Goal: Find contact information: Obtain details needed to contact an individual or organization

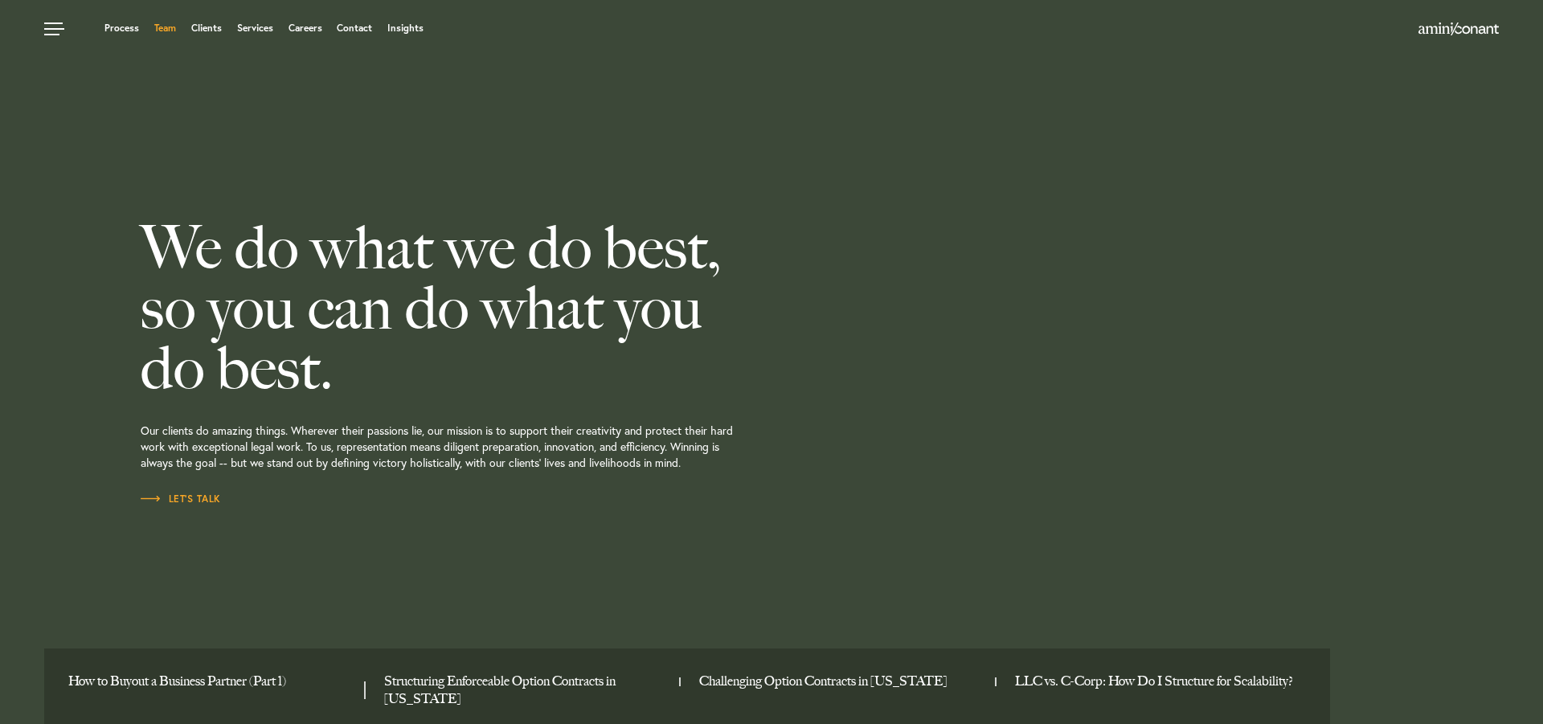
click at [162, 30] on link "Team" at bounding box center [165, 28] width 22 height 10
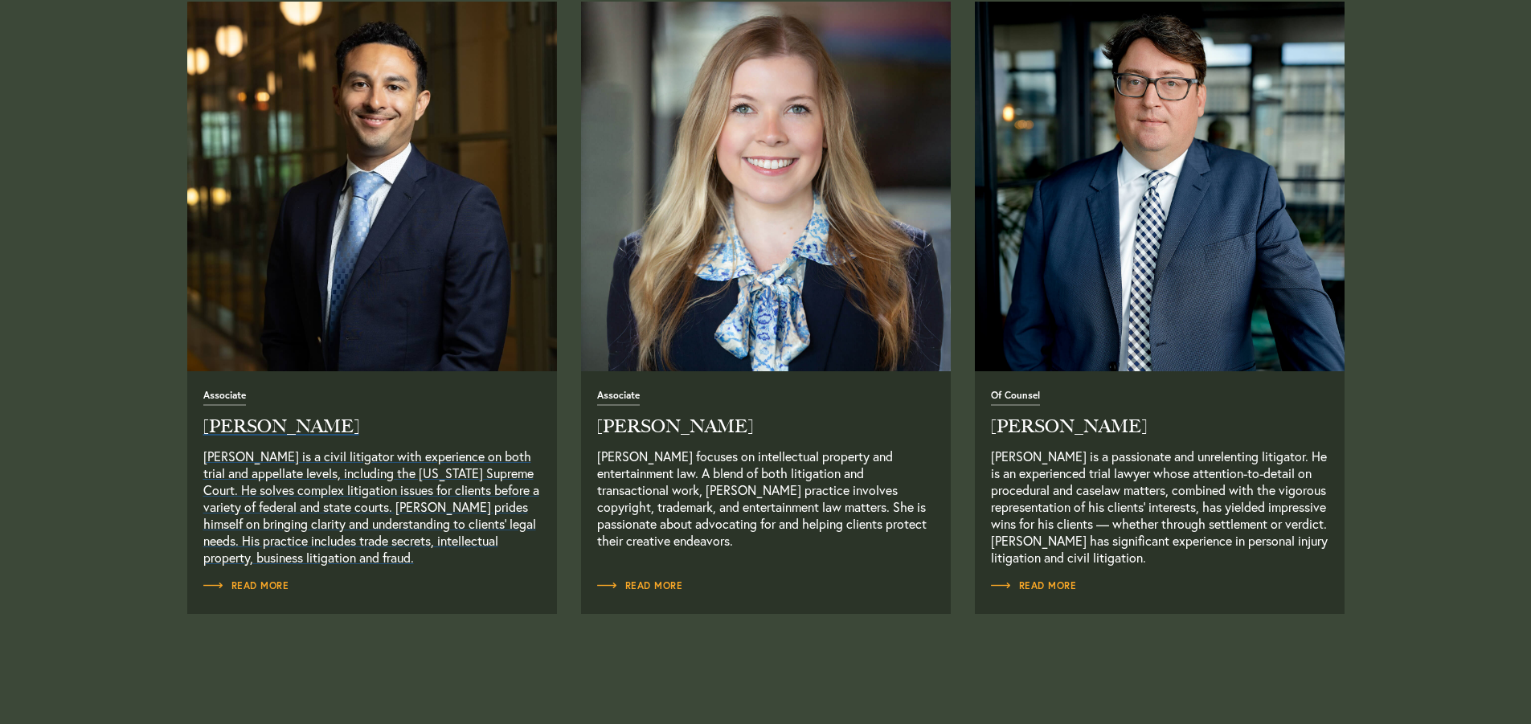
scroll to position [2089, 0]
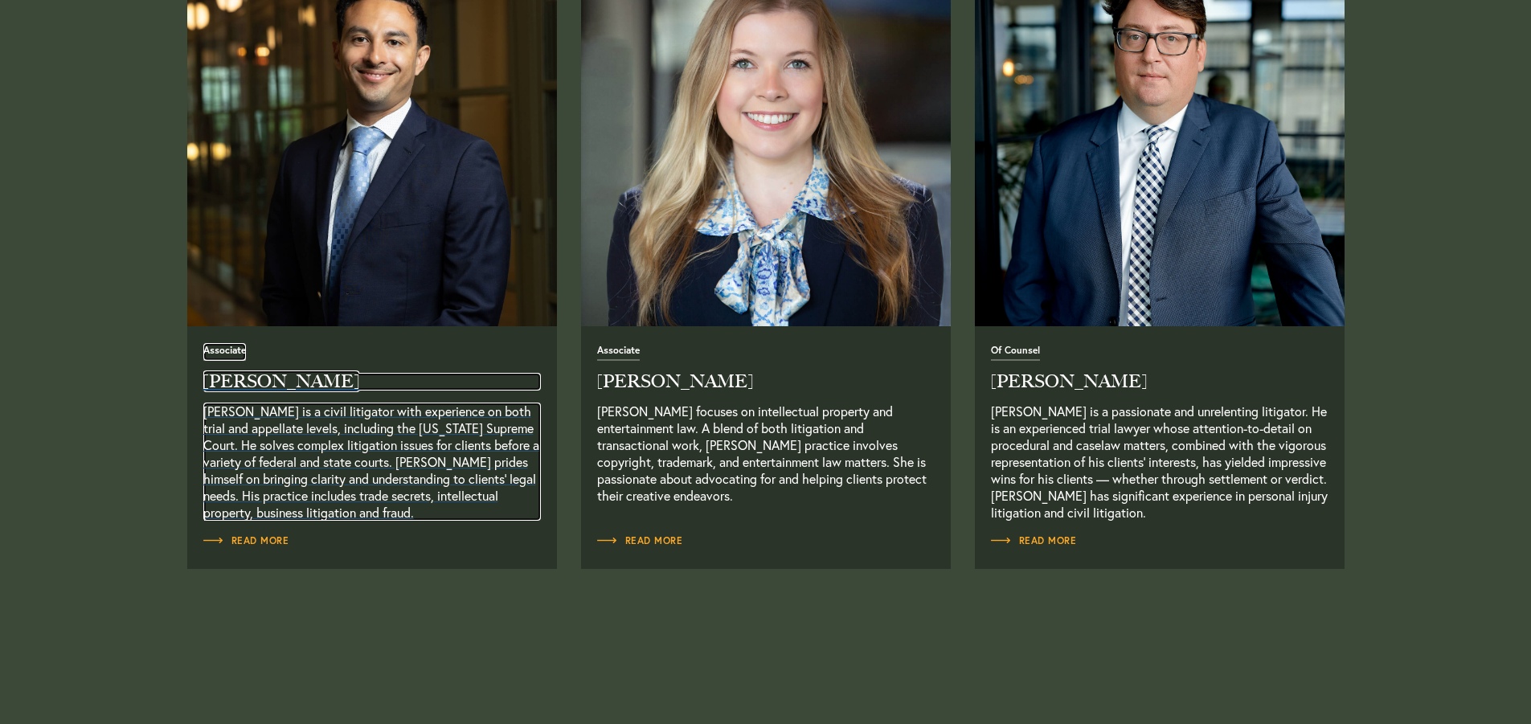
click at [244, 382] on h2 "Josh Eames" at bounding box center [371, 382] width 337 height 18
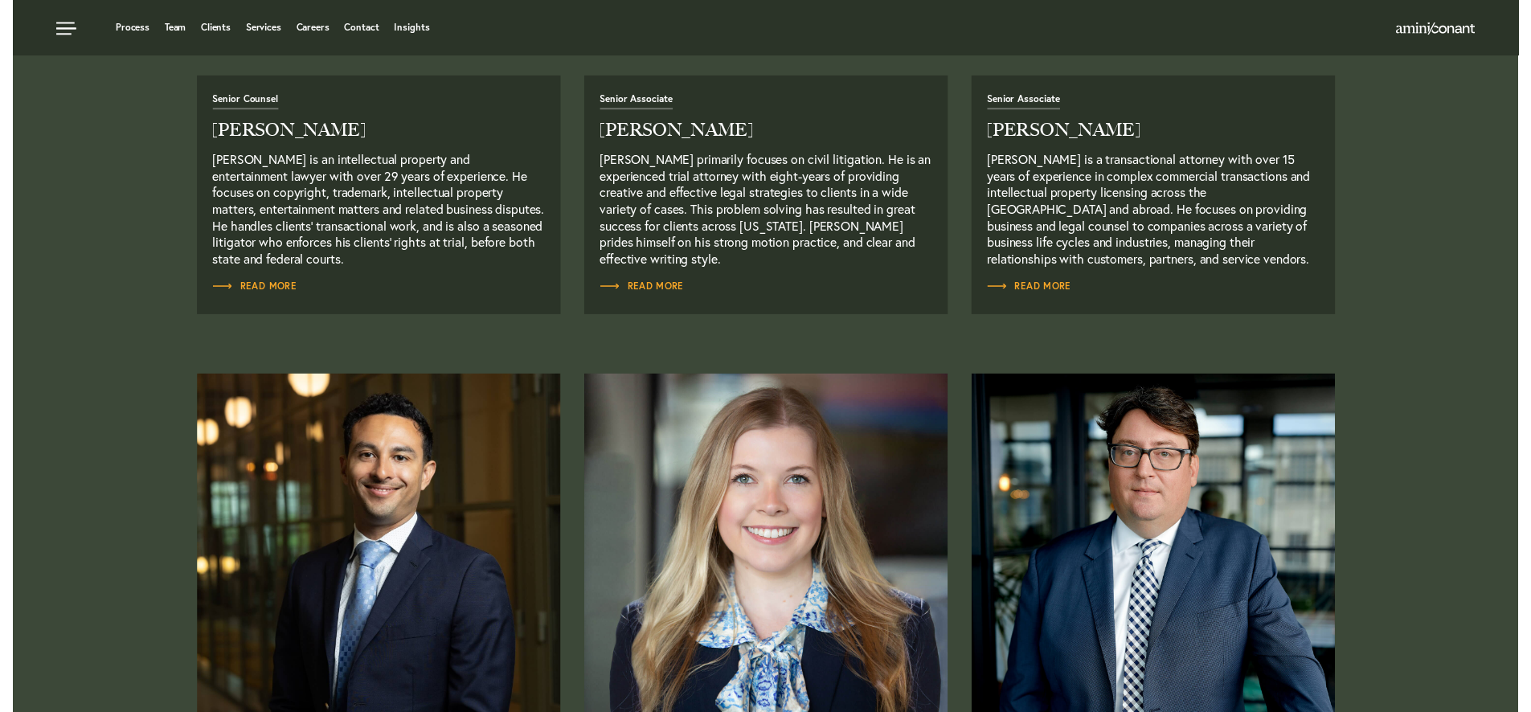
scroll to position [1607, 0]
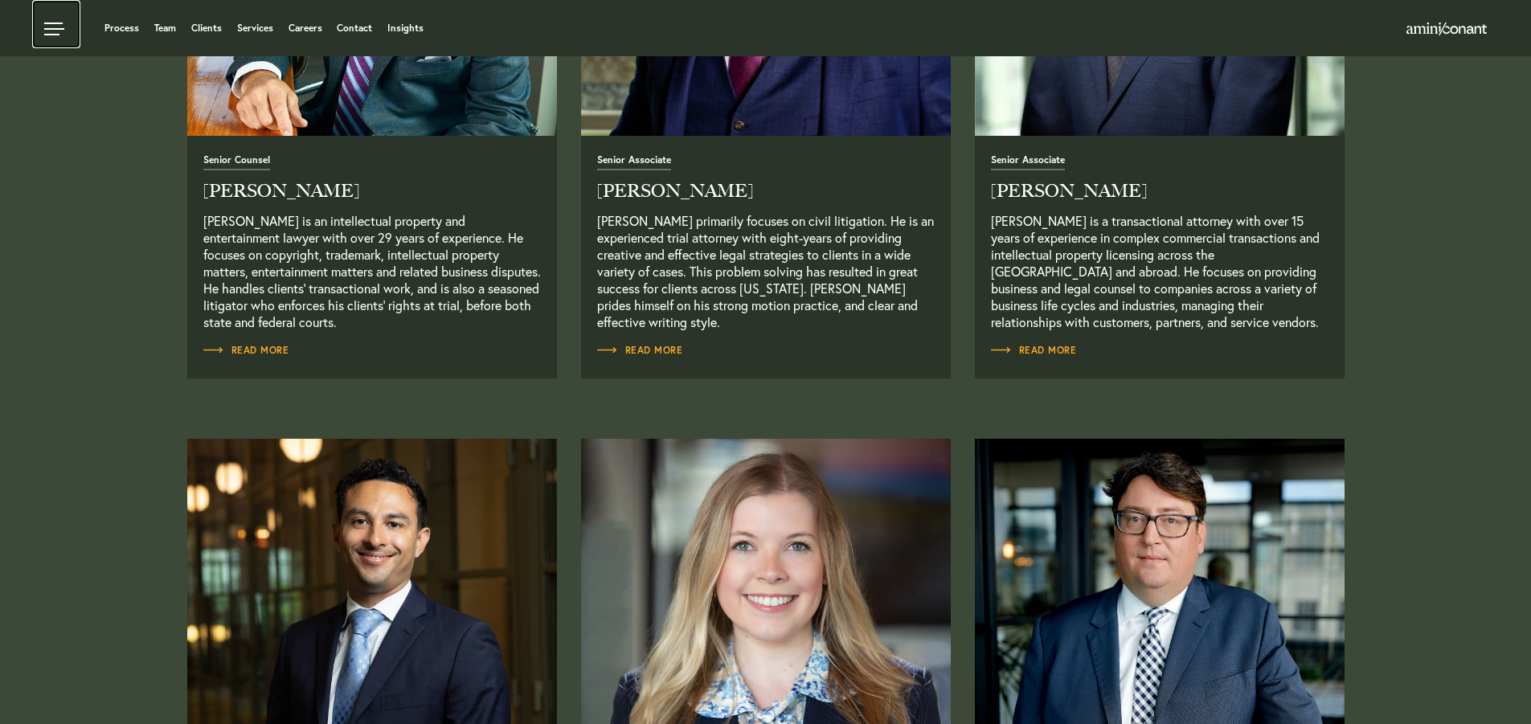
click at [50, 23] on link at bounding box center [56, 24] width 48 height 48
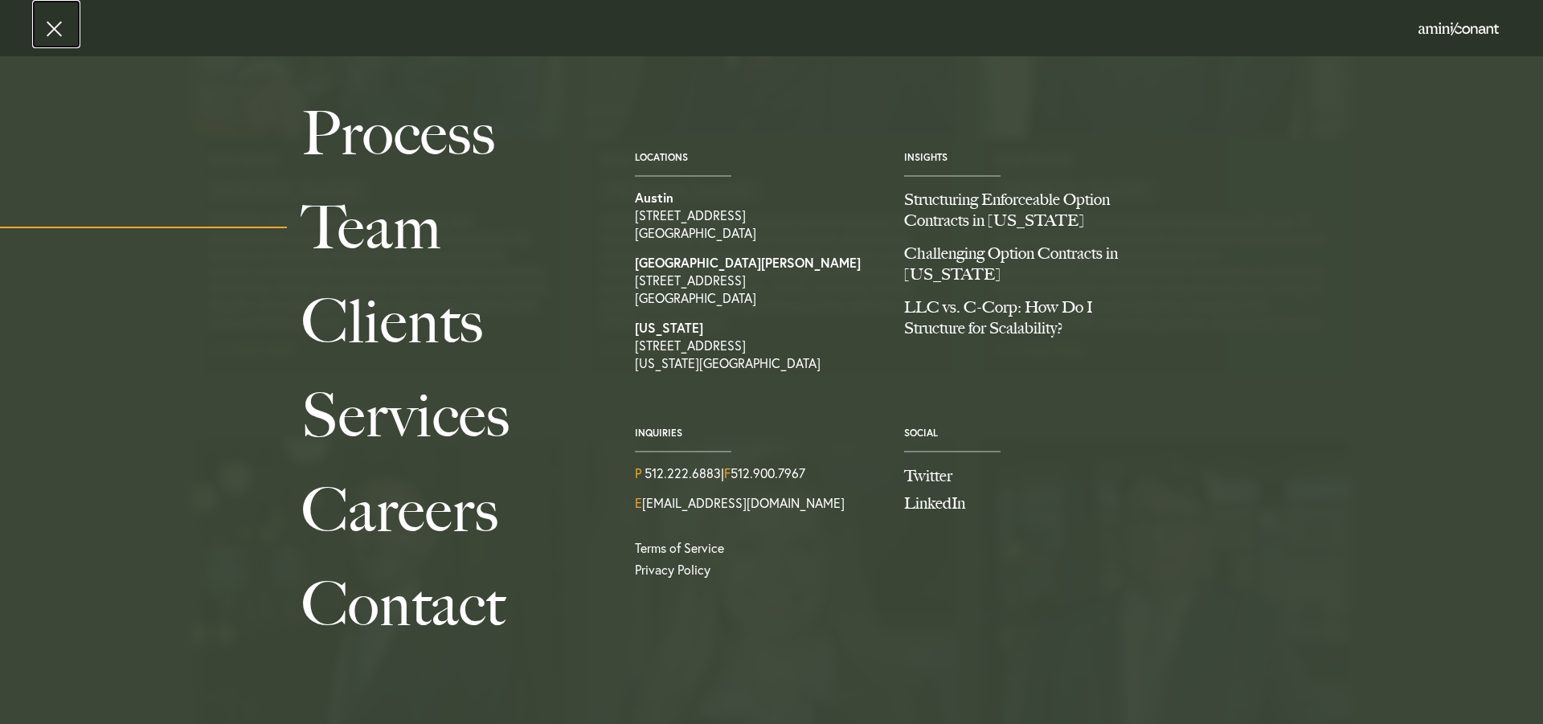
drag, startPoint x: 40, startPoint y: 33, endPoint x: 399, endPoint y: 31, distance: 359.2
click at [41, 32] on link at bounding box center [56, 24] width 48 height 48
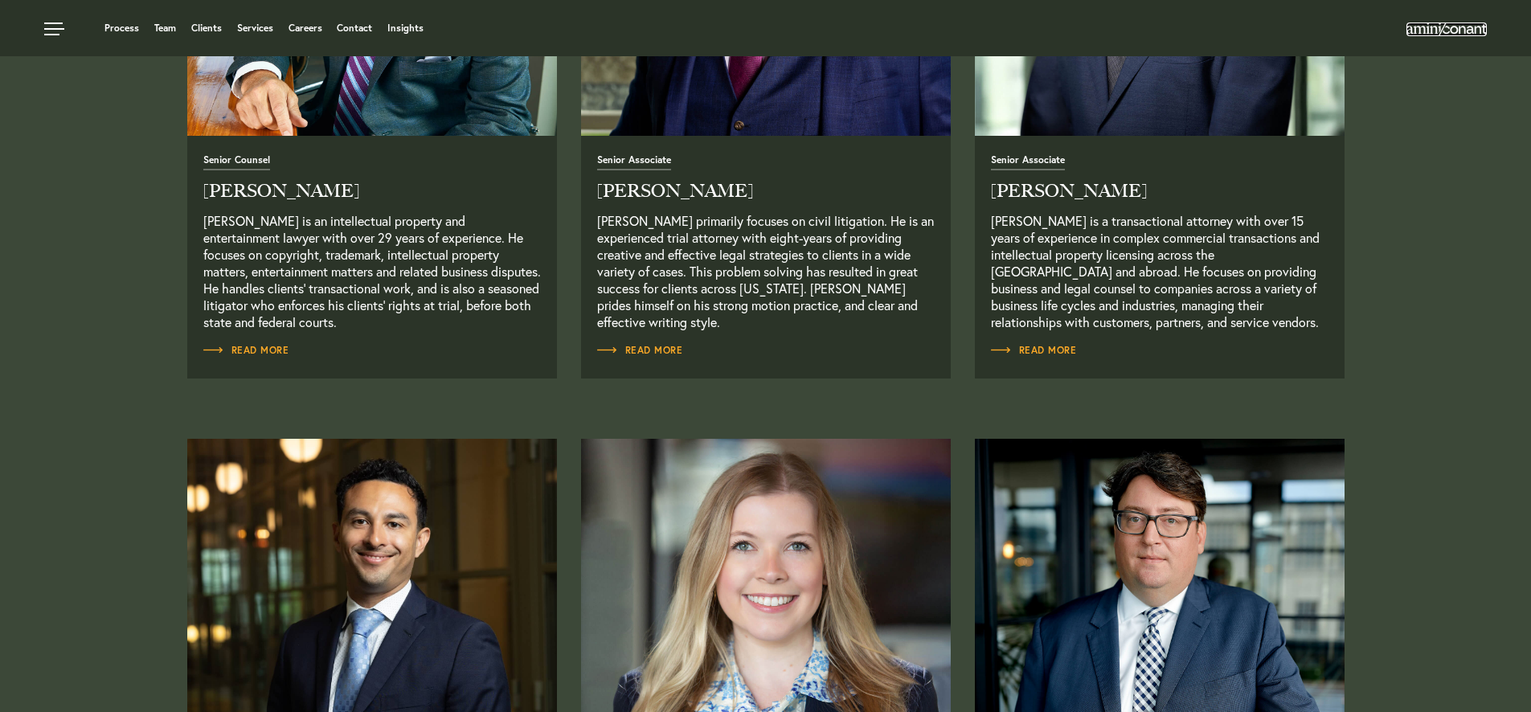
click at [1449, 30] on img at bounding box center [1446, 28] width 80 height 13
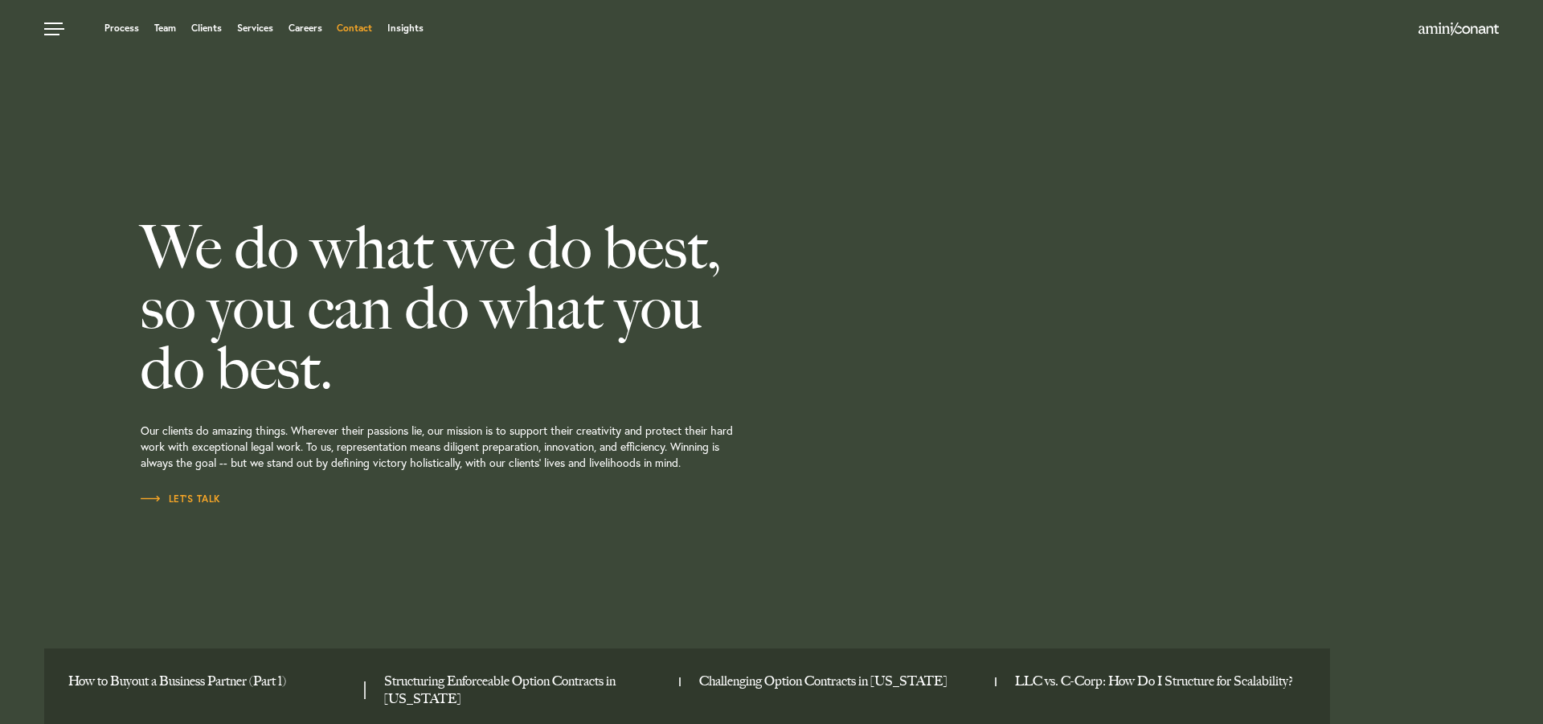
click at [366, 27] on link "Contact" at bounding box center [354, 28] width 35 height 10
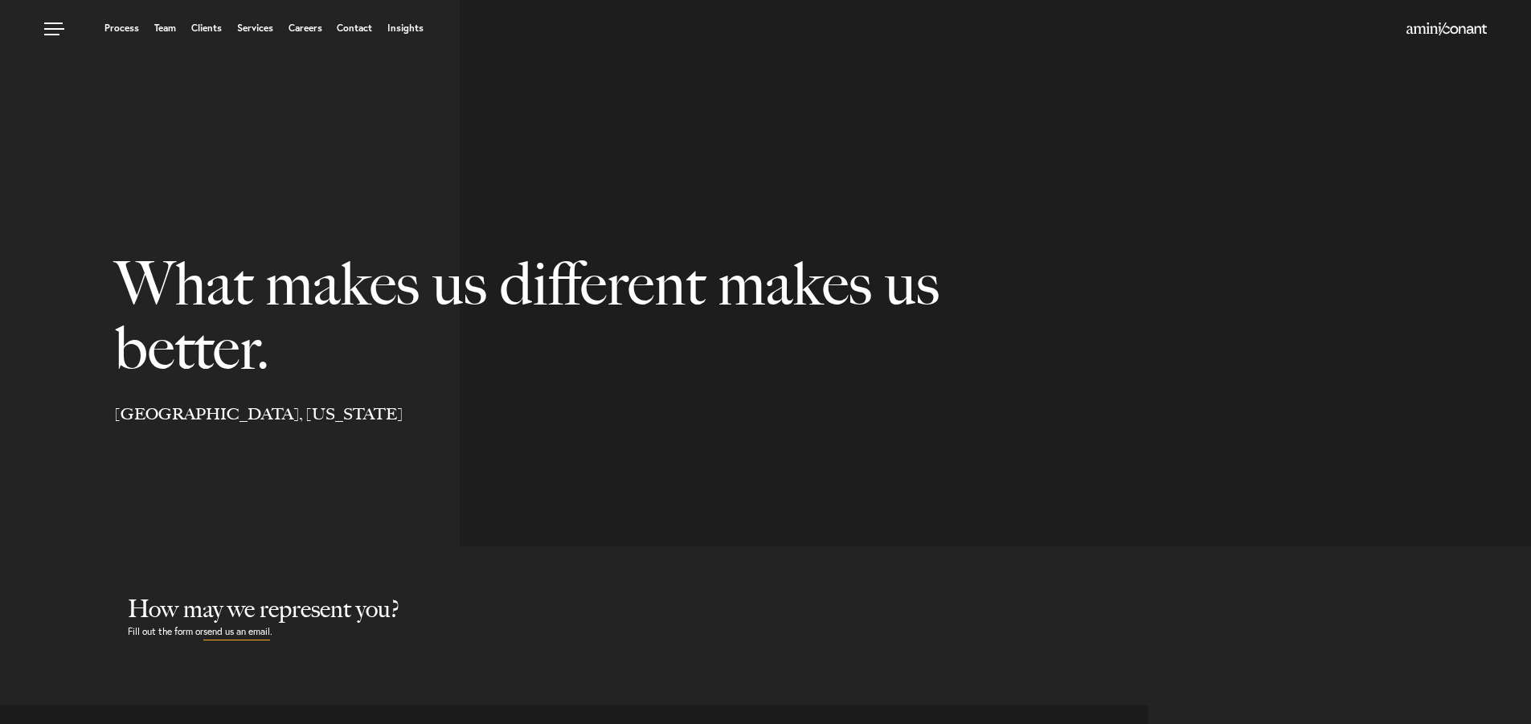
select select "Austin"
select select "Business and Civil Litigation"
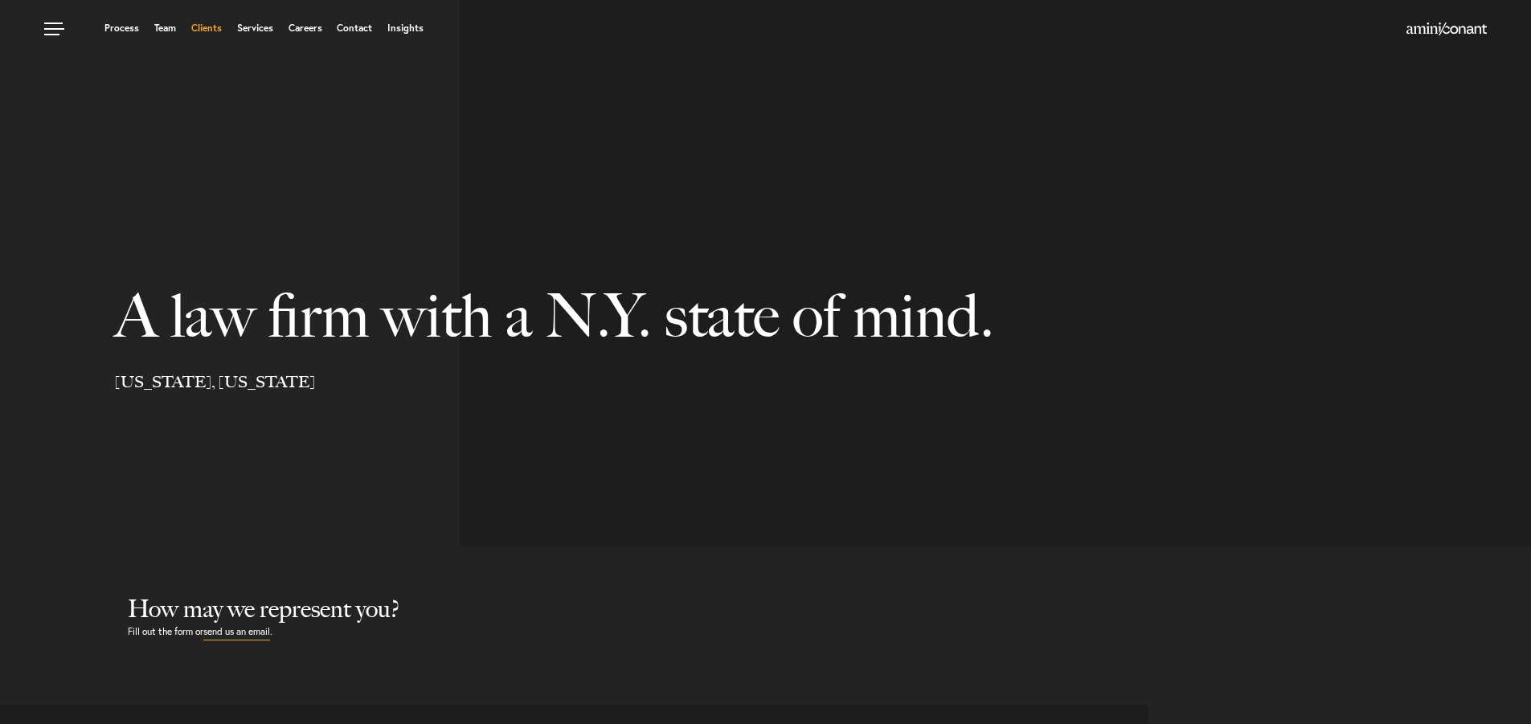
click at [214, 27] on link "Clients" at bounding box center [206, 28] width 31 height 10
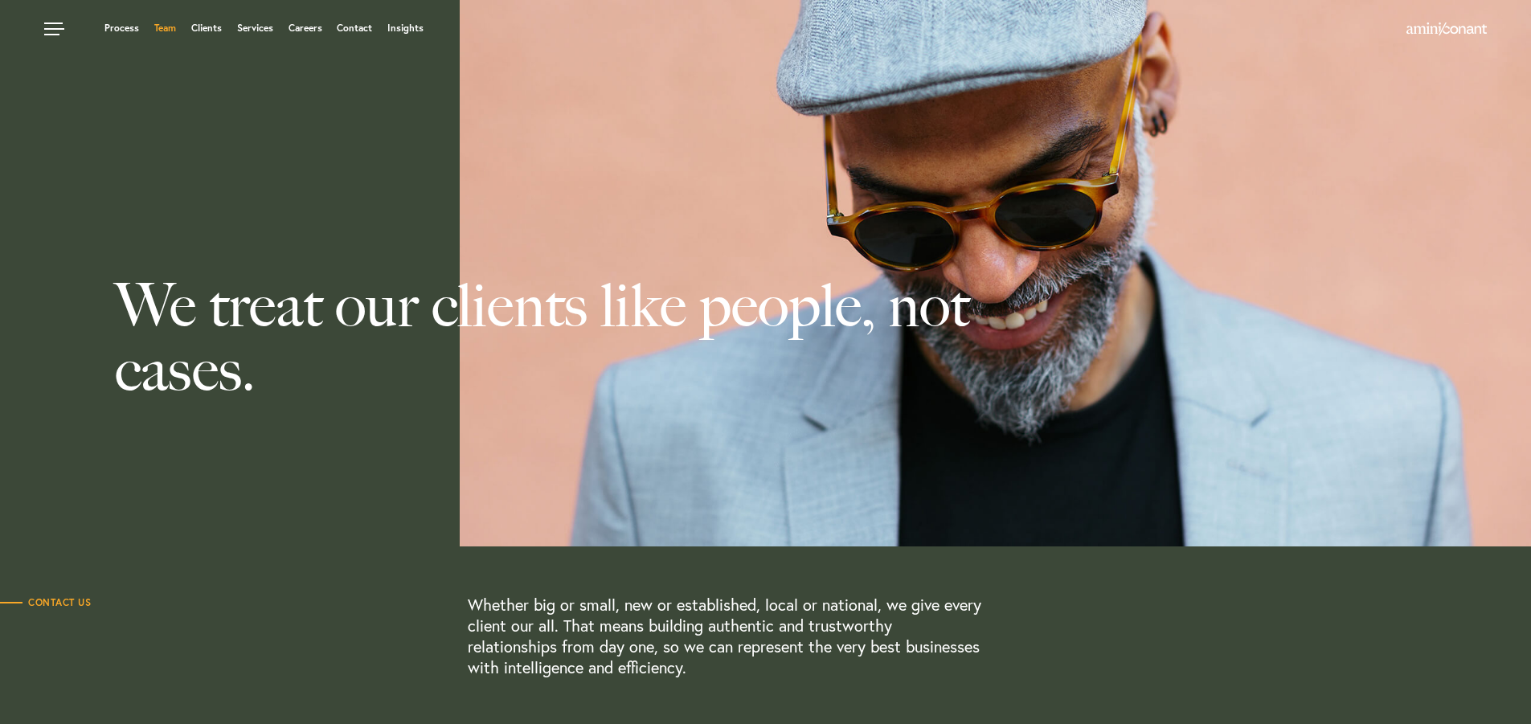
click at [163, 27] on link "Team" at bounding box center [165, 28] width 22 height 10
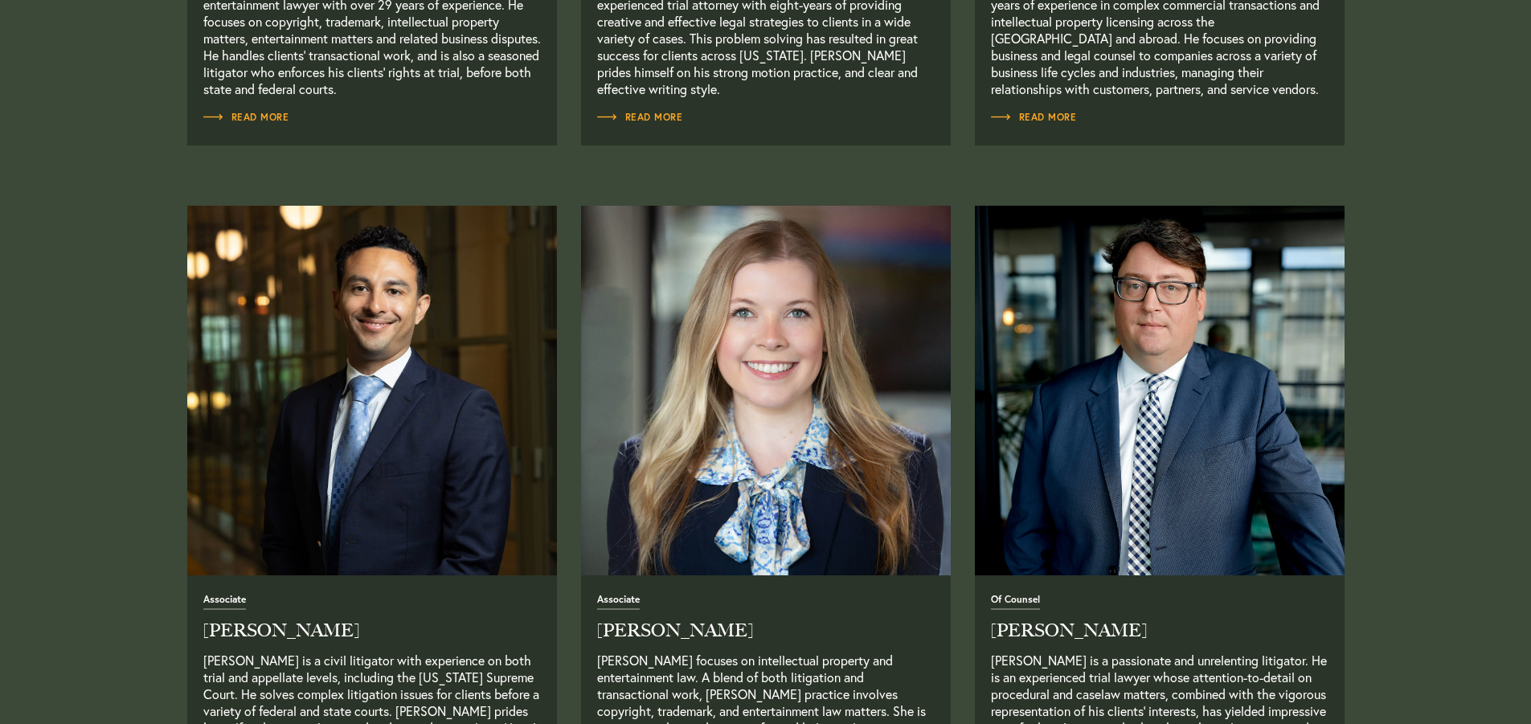
scroll to position [1848, 0]
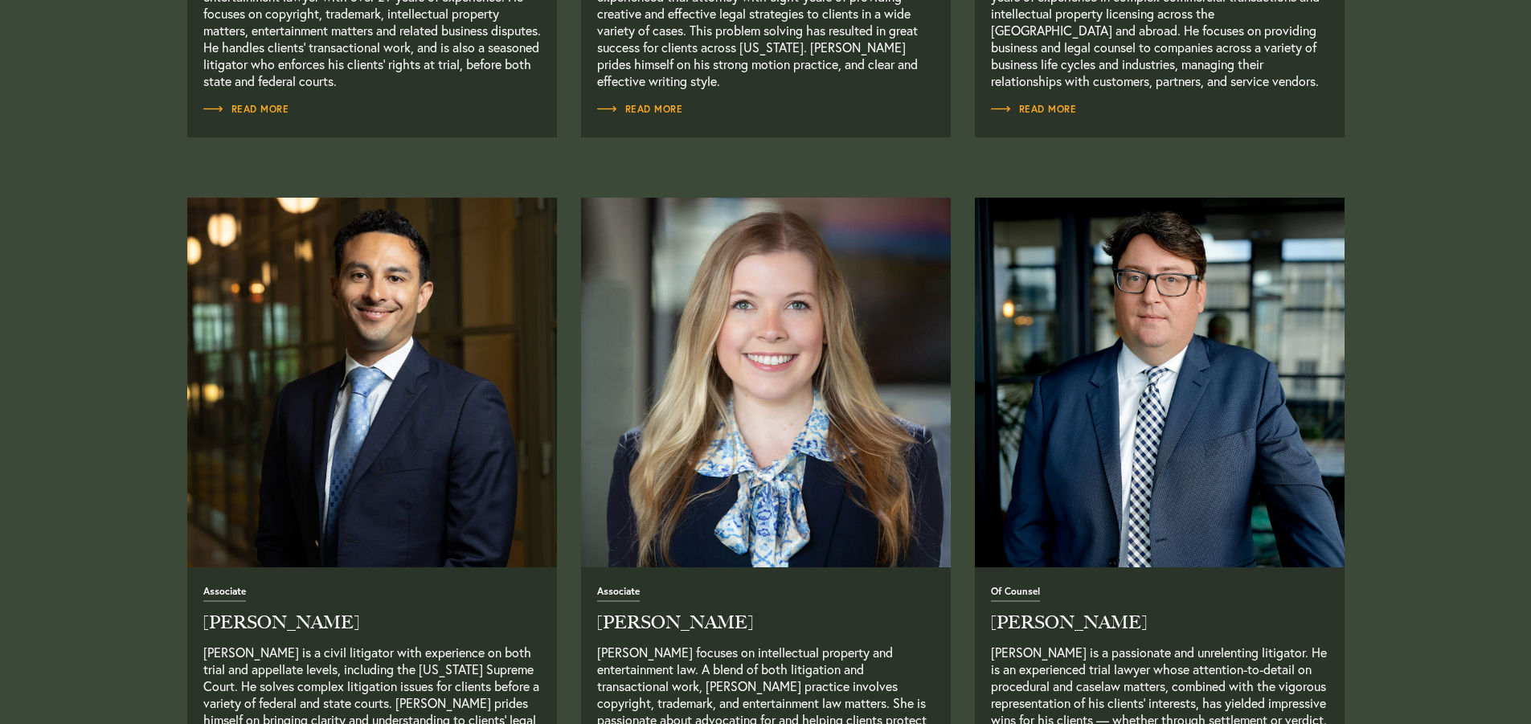
click at [344, 495] on img "Read Full Bio" at bounding box center [372, 382] width 388 height 388
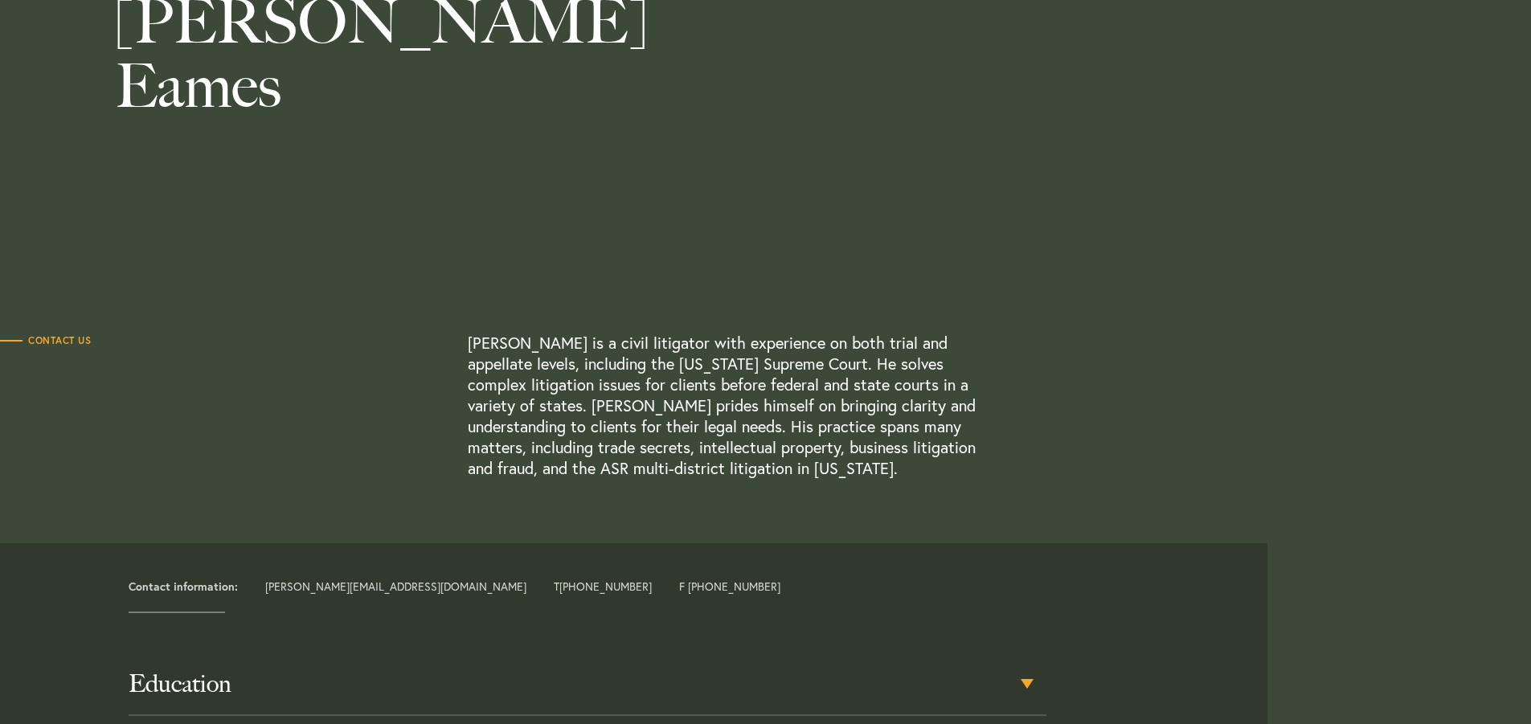
scroll to position [227, 0]
